Goal: Information Seeking & Learning: Learn about a topic

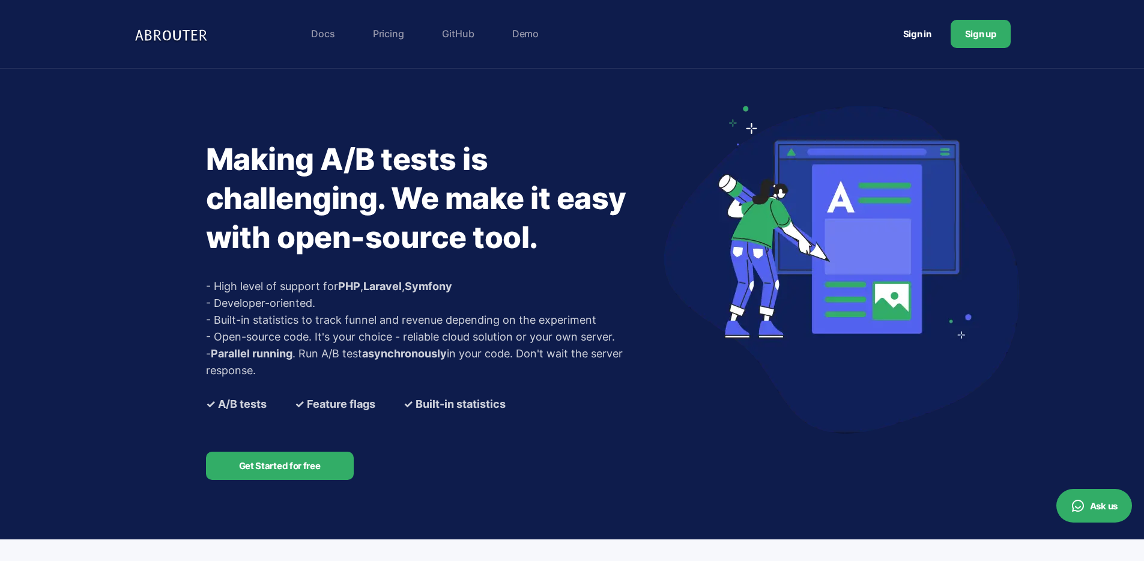
click at [907, 40] on link "Sign in" at bounding box center [917, 34] width 57 height 22
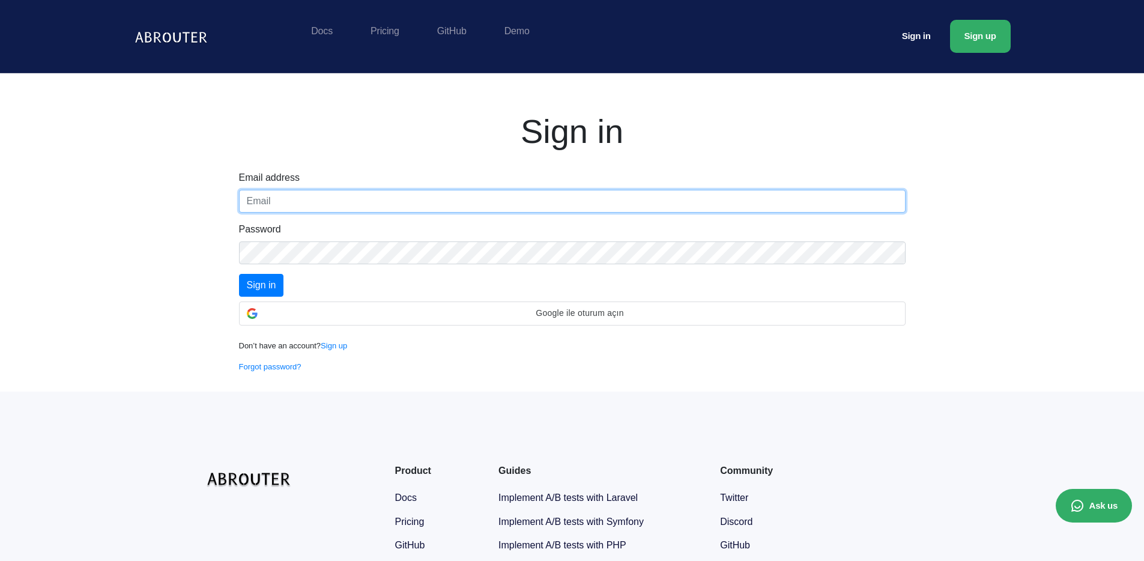
click at [477, 208] on input "text" at bounding box center [572, 201] width 666 height 23
paste input "[EMAIL_ADDRESS][DOMAIN_NAME]"
type input "[EMAIL_ADDRESS][DOMAIN_NAME]"
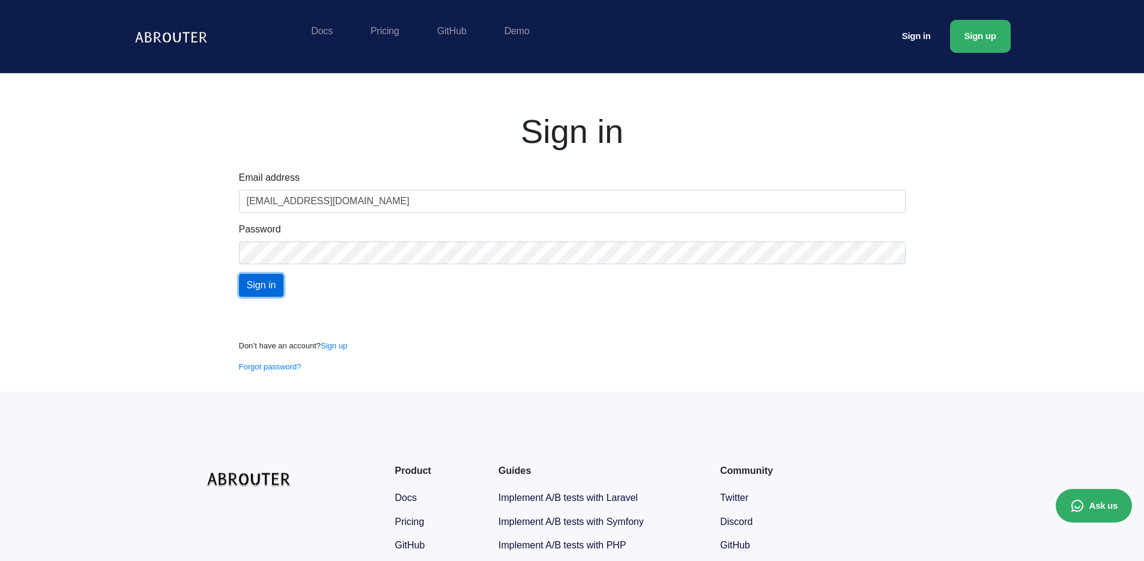
click at [265, 279] on input "Sign in" at bounding box center [261, 285] width 45 height 23
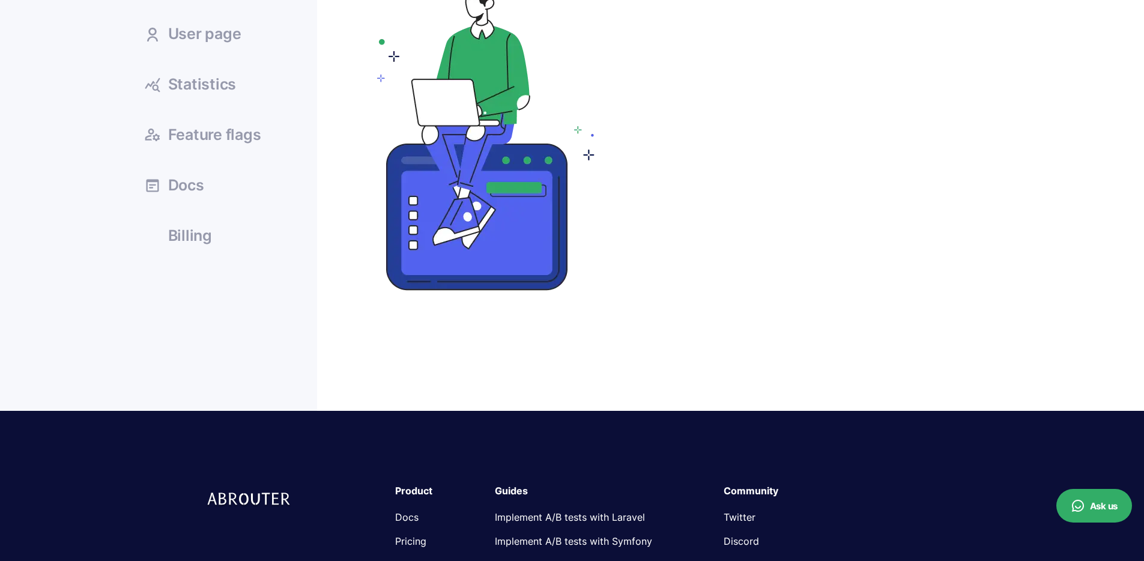
click at [217, 127] on span "Feature flags" at bounding box center [214, 134] width 93 height 15
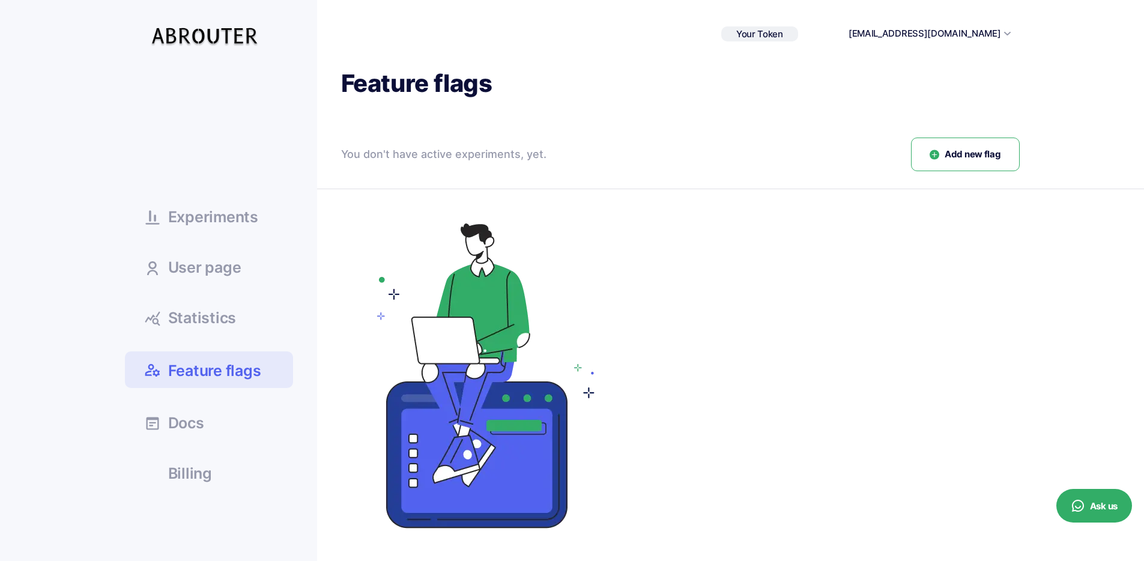
click at [242, 315] on link "Statistics" at bounding box center [209, 317] width 168 height 32
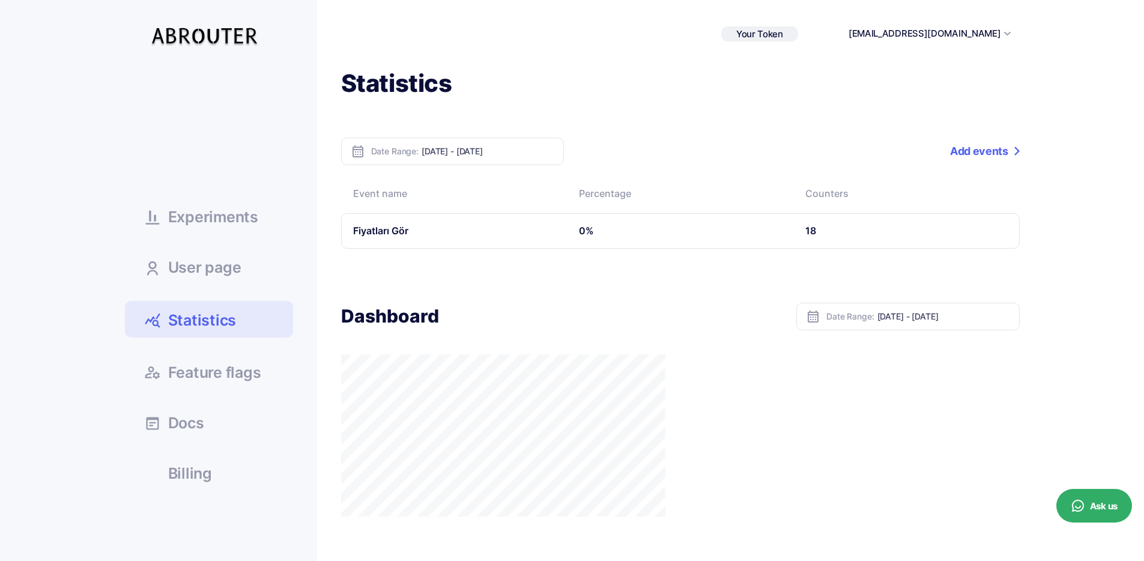
click at [379, 229] on td "Fiyatları Gör" at bounding box center [454, 230] width 226 height 35
click at [838, 222] on td "18" at bounding box center [906, 230] width 226 height 35
click at [818, 229] on td "18" at bounding box center [906, 230] width 226 height 35
click at [389, 227] on td "Fiyatları Gör" at bounding box center [454, 230] width 226 height 35
click at [719, 226] on td "0%" at bounding box center [680, 230] width 226 height 35
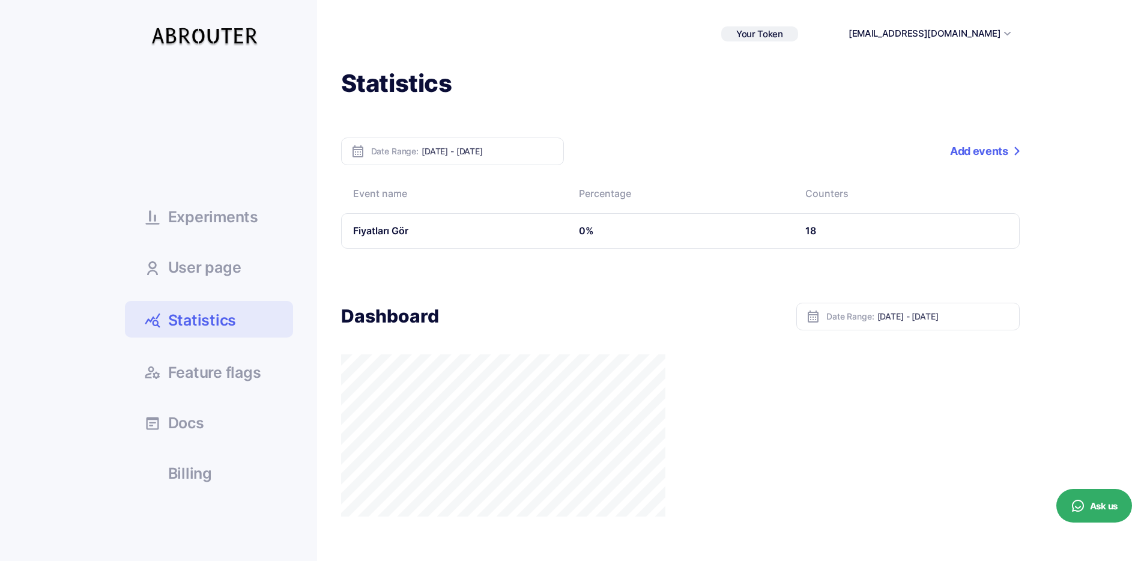
click at [454, 221] on td "Fiyatları Gör" at bounding box center [454, 230] width 226 height 35
click at [376, 237] on td "Fiyatları Gör" at bounding box center [454, 230] width 226 height 35
click at [376, 228] on td "Fiyatları Gör" at bounding box center [454, 230] width 226 height 35
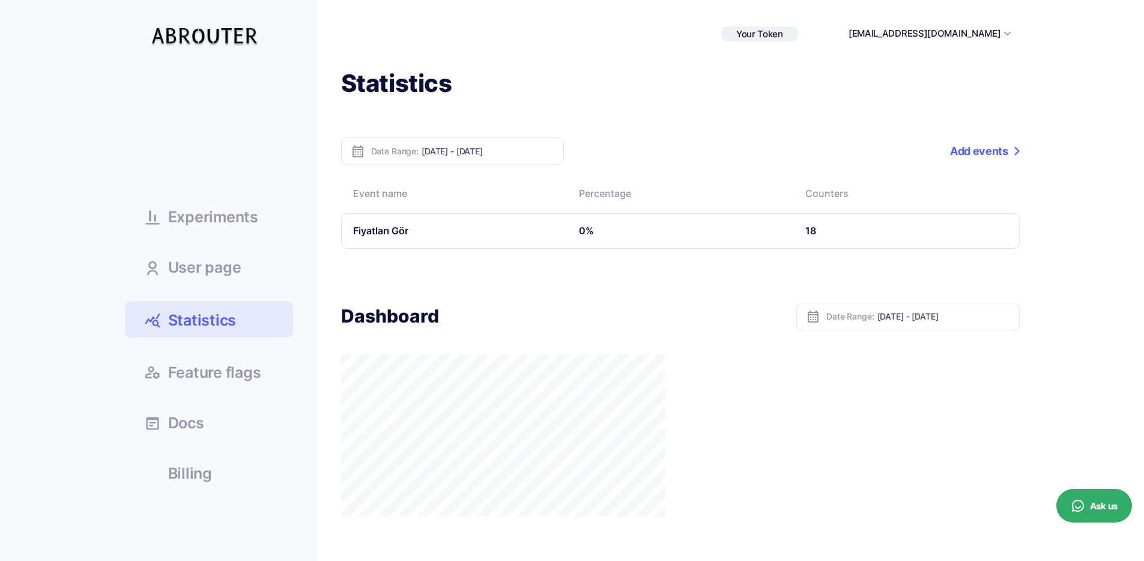
click at [418, 205] on th "Event name" at bounding box center [454, 195] width 226 height 36
click at [376, 193] on th "Event name" at bounding box center [454, 195] width 226 height 36
click at [620, 205] on th "Percentage" at bounding box center [680, 195] width 226 height 36
click at [823, 202] on th "Counters" at bounding box center [906, 195] width 226 height 36
click at [971, 156] on link "Add events" at bounding box center [984, 151] width 69 height 28
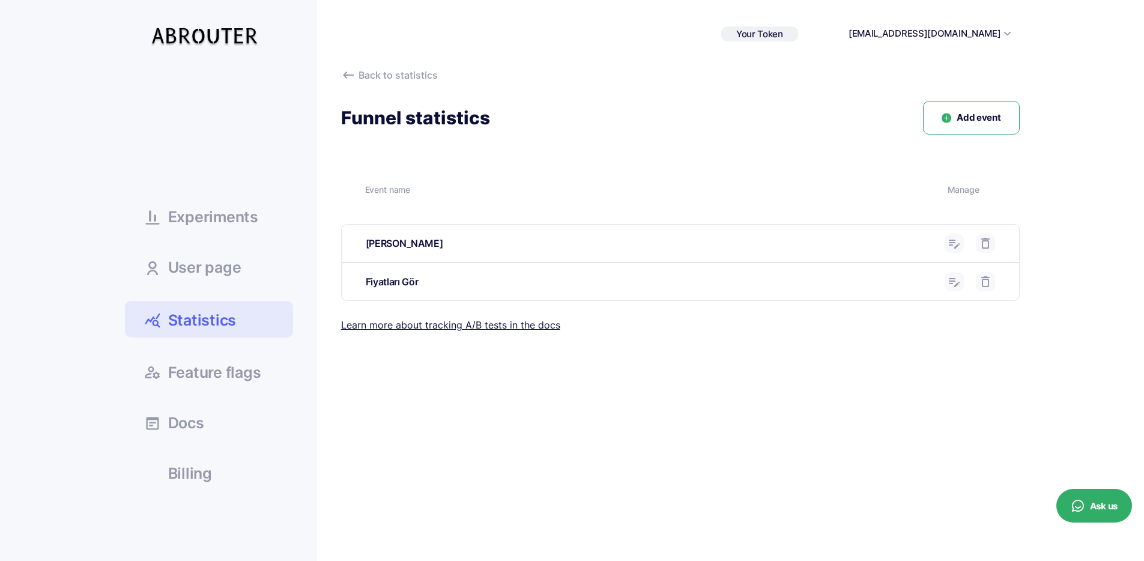
click at [205, 328] on span "Statistics" at bounding box center [202, 320] width 68 height 21
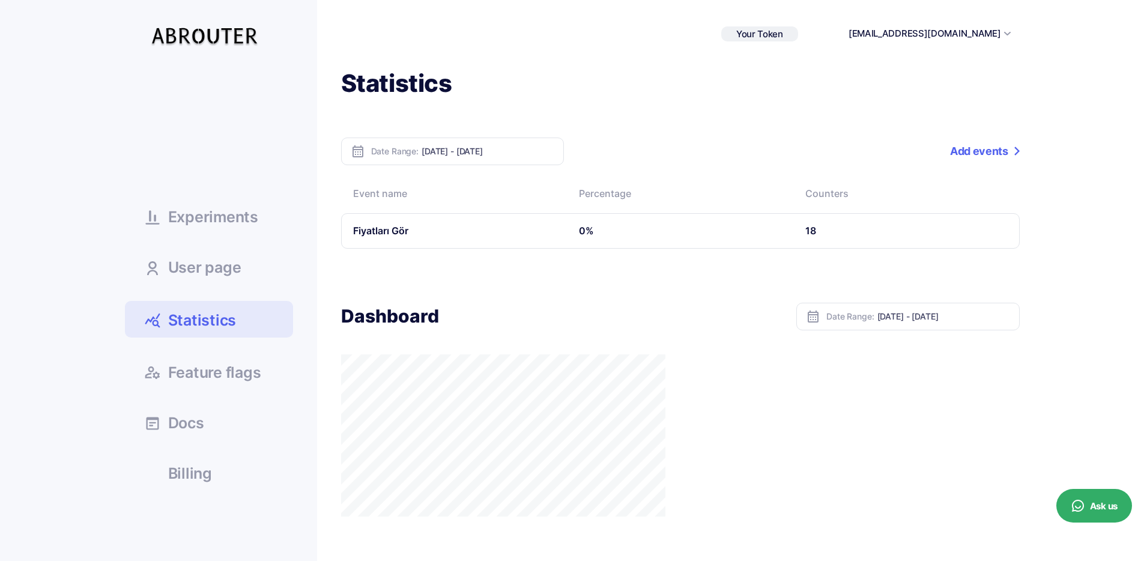
click at [217, 275] on span "User page" at bounding box center [204, 267] width 73 height 15
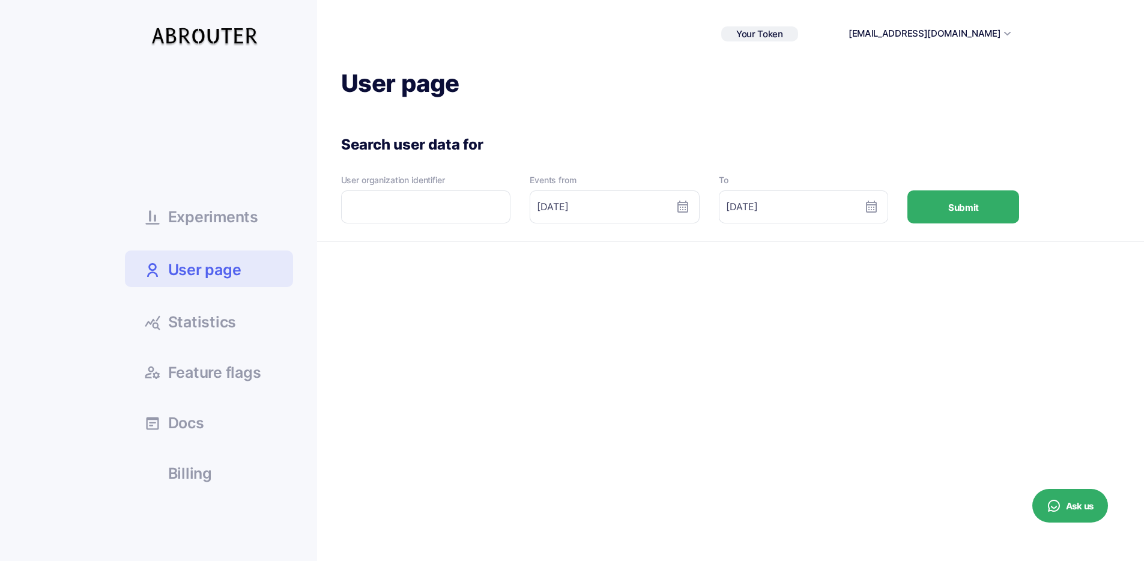
click at [239, 218] on span "Experiments" at bounding box center [213, 217] width 90 height 15
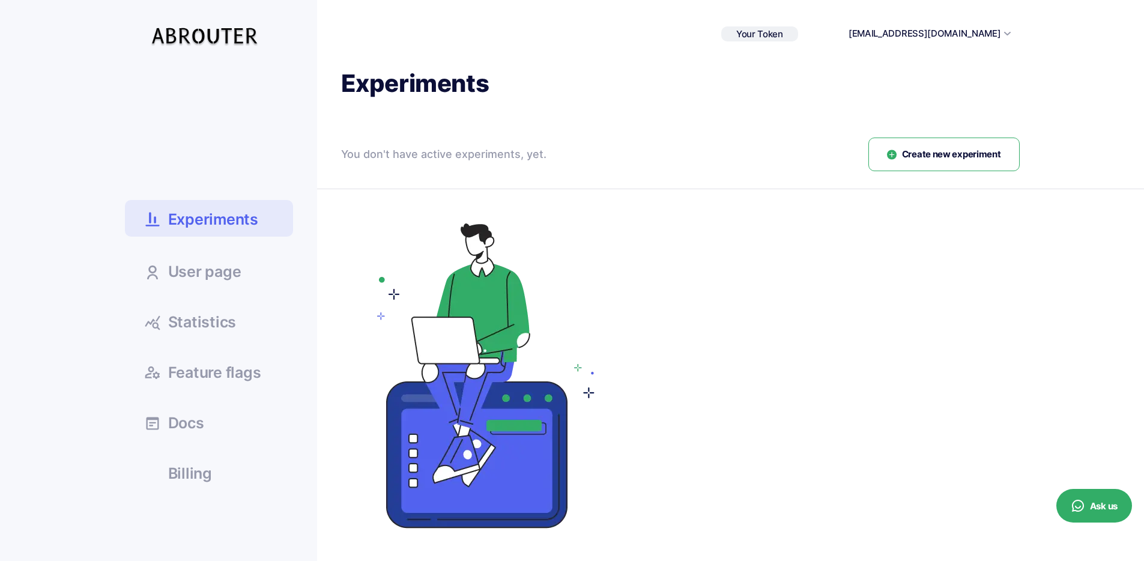
click at [211, 306] on link "Statistics" at bounding box center [209, 321] width 168 height 32
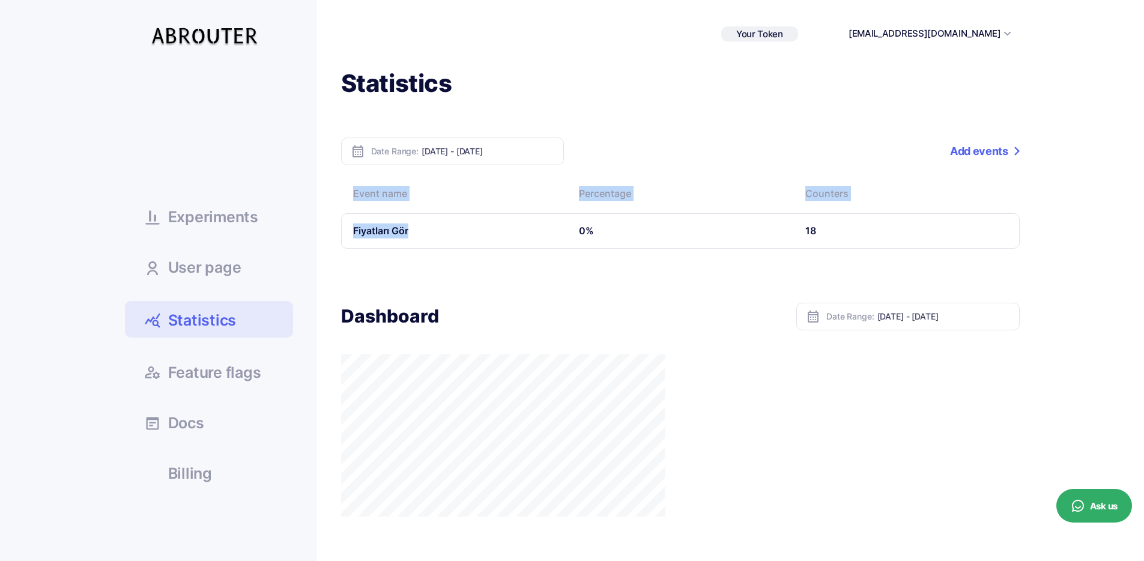
drag, startPoint x: 421, startPoint y: 231, endPoint x: 334, endPoint y: 228, distance: 87.1
click at [330, 227] on div "Statistics Date Range: Oct 08, 2025 - Oct 14, 2025 Add events Event name Percen…" at bounding box center [668, 372] width 702 height 609
click at [432, 242] on td "Fiyatları Gör" at bounding box center [454, 230] width 226 height 35
